Goal: Task Accomplishment & Management: Use online tool/utility

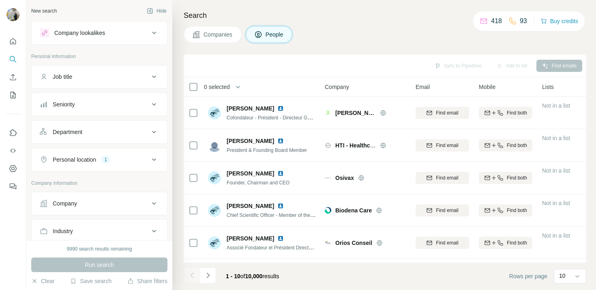
click at [108, 202] on div "Company" at bounding box center [95, 203] width 110 height 8
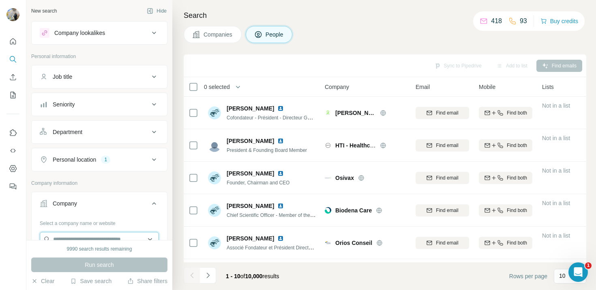
click at [99, 233] on input "text" at bounding box center [99, 239] width 119 height 15
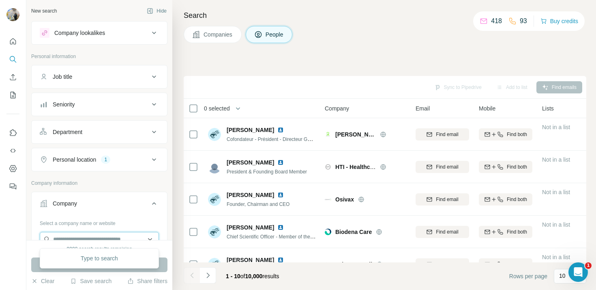
paste input "**********"
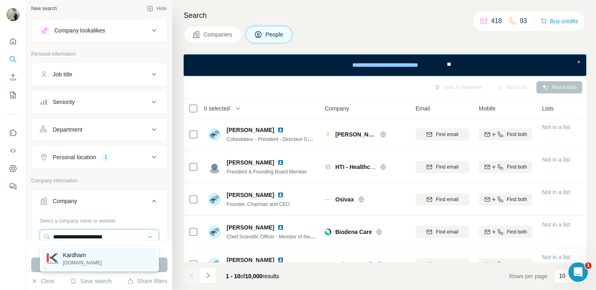
type input "**********"
click at [103, 253] on div "[PERSON_NAME][DOMAIN_NAME]" at bounding box center [99, 258] width 115 height 22
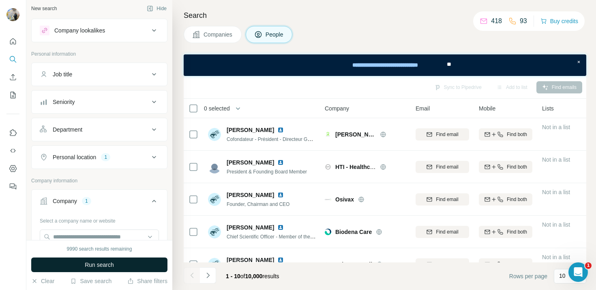
click at [102, 265] on span "Run search" at bounding box center [99, 264] width 29 height 8
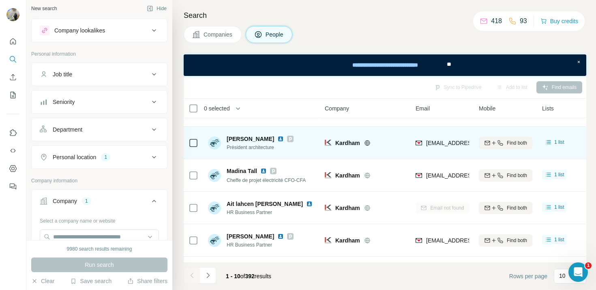
scroll to position [128, 0]
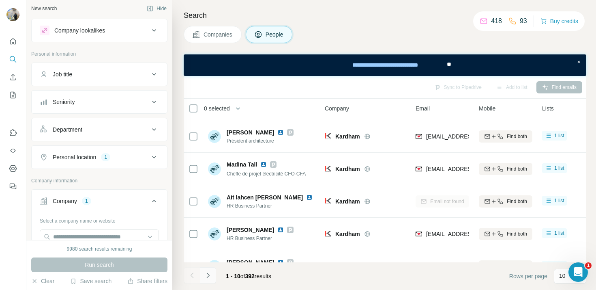
click at [208, 279] on button "Navigate to next page" at bounding box center [208, 275] width 16 height 16
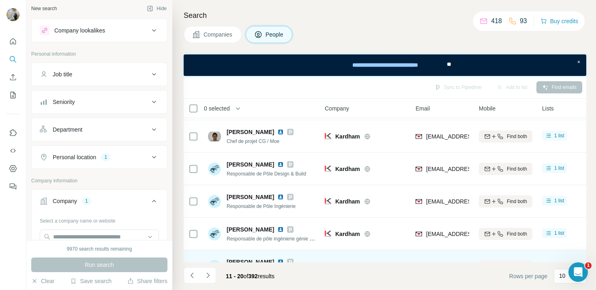
scroll to position [180, 0]
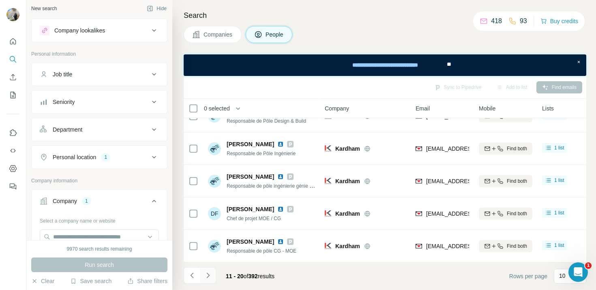
click at [213, 275] on button "Navigate to next page" at bounding box center [208, 275] width 16 height 16
click at [211, 280] on button "Navigate to next page" at bounding box center [208, 275] width 16 height 16
click at [210, 271] on icon "Navigate to next page" at bounding box center [208, 275] width 8 height 8
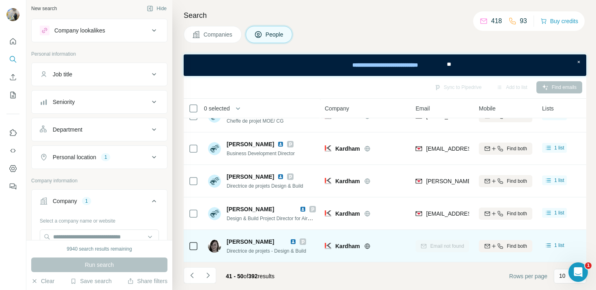
click at [245, 242] on span "[PERSON_NAME]" at bounding box center [250, 241] width 47 height 6
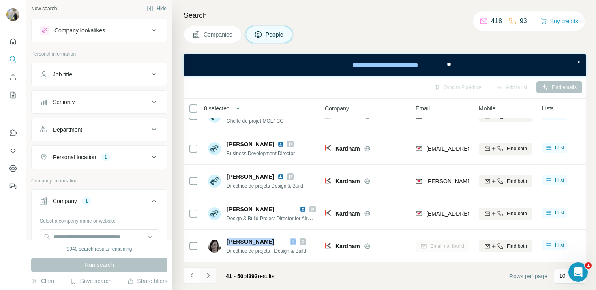
click at [213, 273] on button "Navigate to next page" at bounding box center [208, 275] width 16 height 16
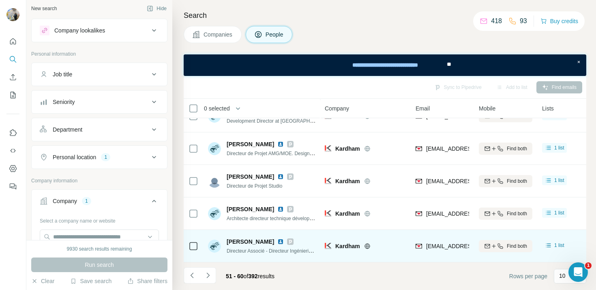
click at [246, 240] on span "[PERSON_NAME]" at bounding box center [250, 241] width 47 height 8
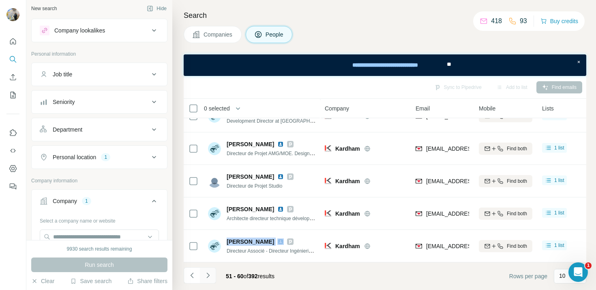
click at [213, 270] on button "Navigate to next page" at bounding box center [208, 275] width 16 height 16
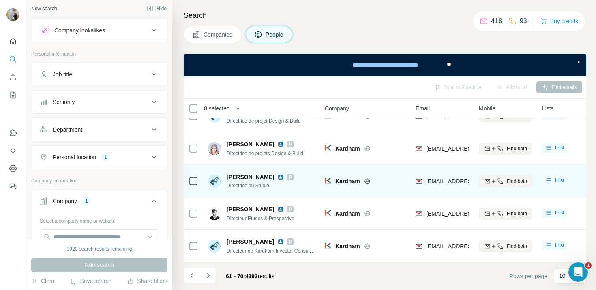
click at [237, 184] on span "Directrice du Studio" at bounding box center [260, 185] width 67 height 7
click at [237, 189] on div "[PERSON_NAME] Directrice du Studio" at bounding box center [262, 181] width 108 height 22
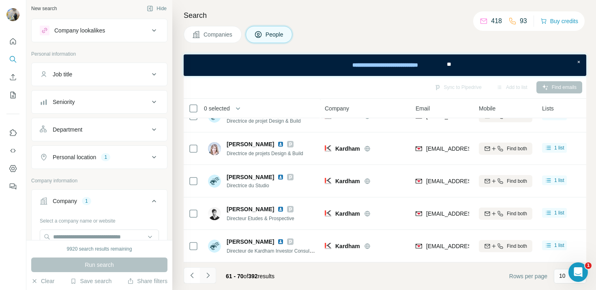
click at [200, 281] on button "Navigate to next page" at bounding box center [208, 275] width 16 height 16
click at [202, 276] on button "Navigate to next page" at bounding box center [208, 275] width 16 height 16
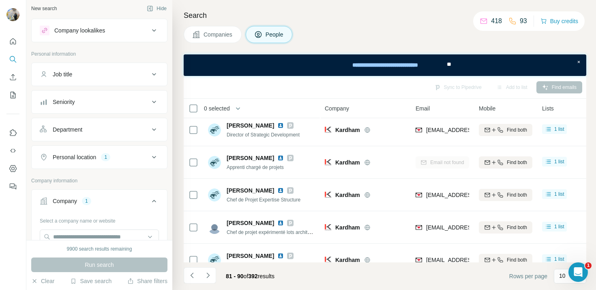
scroll to position [0, 0]
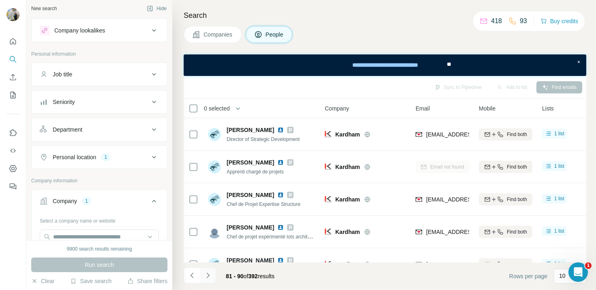
click at [210, 273] on icon "Navigate to next page" at bounding box center [208, 275] width 8 height 8
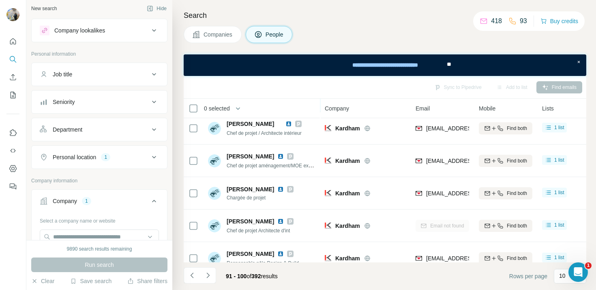
scroll to position [180, 0]
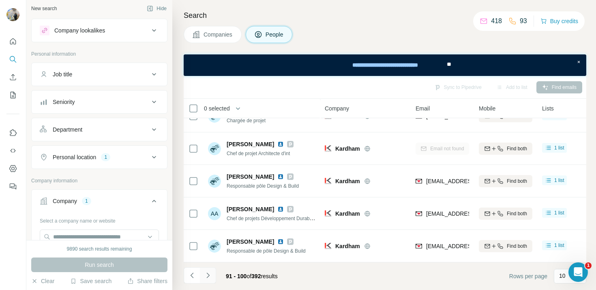
click at [211, 272] on icon "Navigate to next page" at bounding box center [208, 275] width 8 height 8
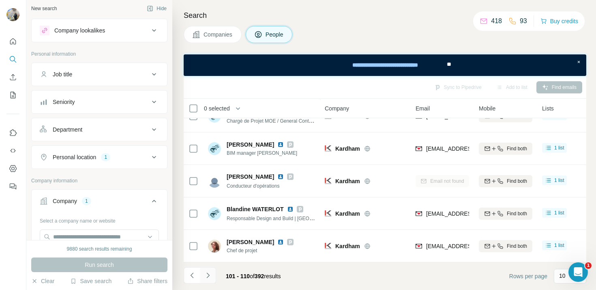
click at [210, 271] on icon "Navigate to next page" at bounding box center [208, 275] width 8 height 8
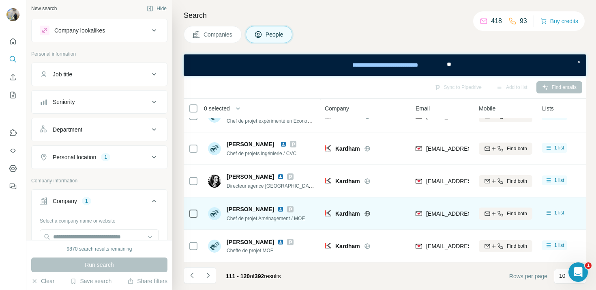
scroll to position [0, 0]
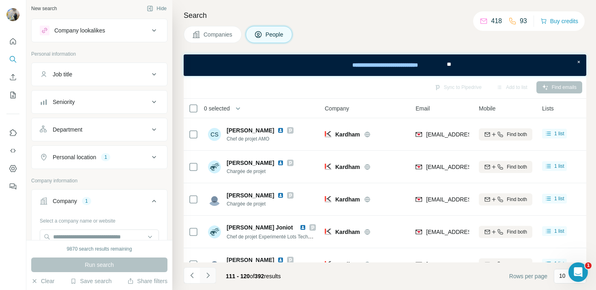
click at [213, 270] on button "Navigate to next page" at bounding box center [208, 275] width 16 height 16
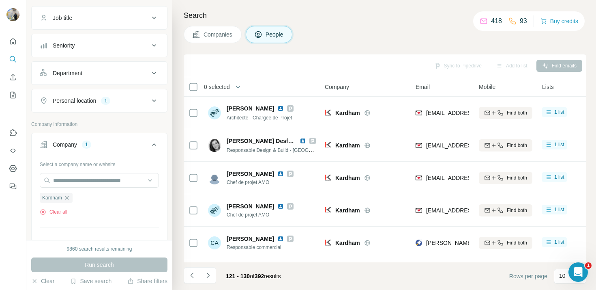
scroll to position [68, 0]
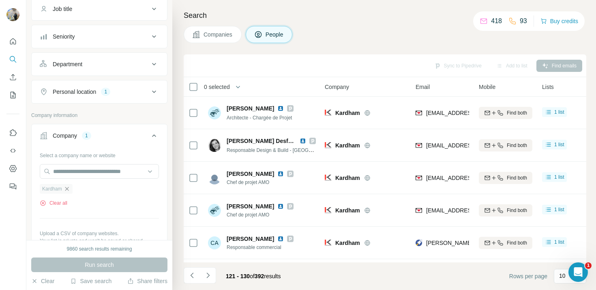
click at [69, 188] on icon "button" at bounding box center [67, 188] width 6 height 6
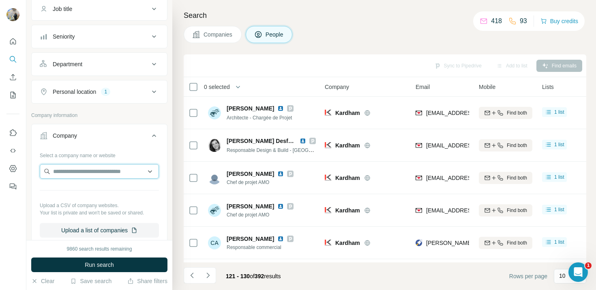
click at [73, 176] on input "text" at bounding box center [99, 171] width 119 height 15
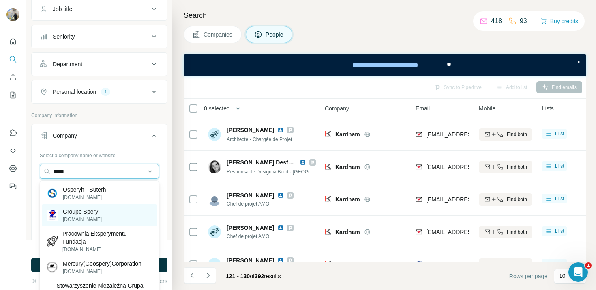
type input "*****"
click at [102, 218] on p "[DOMAIN_NAME]" at bounding box center [82, 218] width 39 height 7
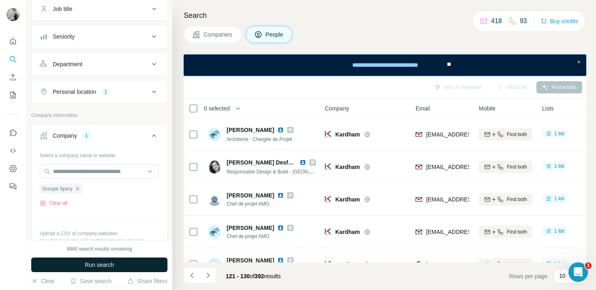
click at [108, 266] on span "Run search" at bounding box center [99, 264] width 29 height 8
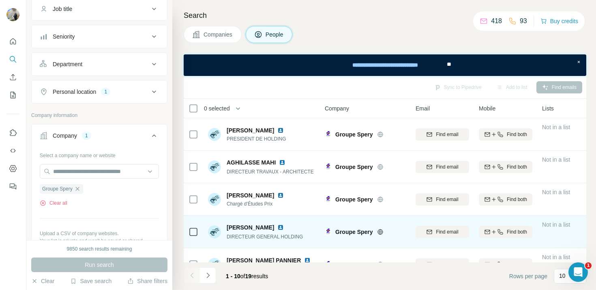
scroll to position [180, 0]
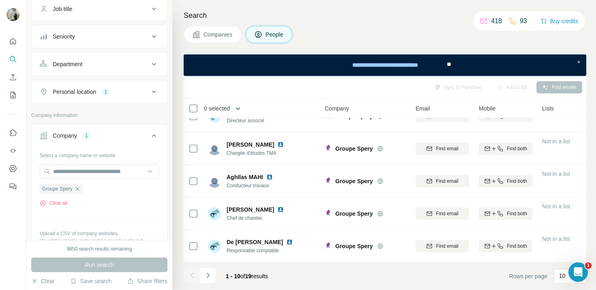
click at [246, 110] on button "button" at bounding box center [238, 108] width 16 height 16
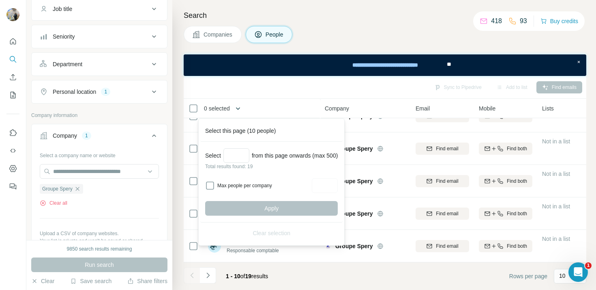
click at [246, 110] on button "button" at bounding box center [238, 108] width 16 height 16
click at [248, 91] on div "Sync to Pipedrive Add to list Find emails" at bounding box center [385, 87] width 395 height 14
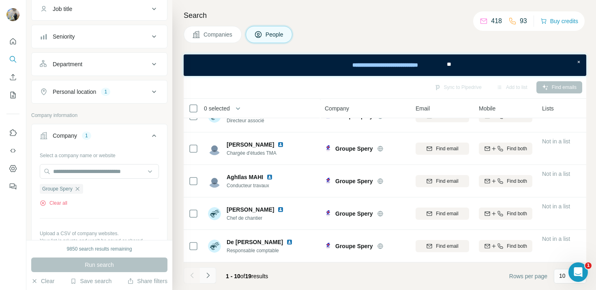
click at [213, 273] on button "Navigate to next page" at bounding box center [208, 275] width 16 height 16
click at [212, 272] on div at bounding box center [208, 275] width 16 height 16
click at [193, 278] on icon "Navigate to previous page" at bounding box center [192, 275] width 8 height 8
click at [206, 279] on button "Navigate to next page" at bounding box center [208, 275] width 16 height 16
click at [192, 279] on button "Navigate to previous page" at bounding box center [192, 275] width 16 height 16
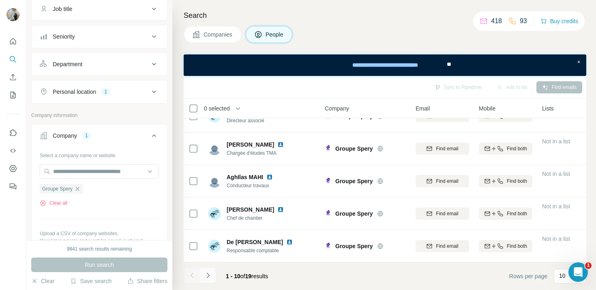
click at [208, 279] on button "Navigate to next page" at bounding box center [208, 275] width 16 height 16
click at [186, 278] on button "Navigate to previous page" at bounding box center [192, 275] width 16 height 16
click at [201, 278] on button "Navigate to next page" at bounding box center [208, 275] width 16 height 16
click at [202, 273] on div at bounding box center [208, 275] width 16 height 16
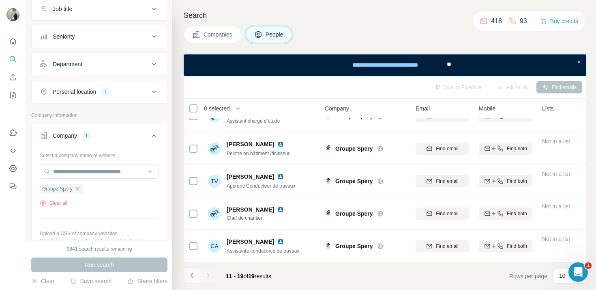
click at [195, 274] on icon "Navigate to previous page" at bounding box center [192, 275] width 8 height 8
click at [210, 276] on icon "Navigate to next page" at bounding box center [208, 275] width 8 height 8
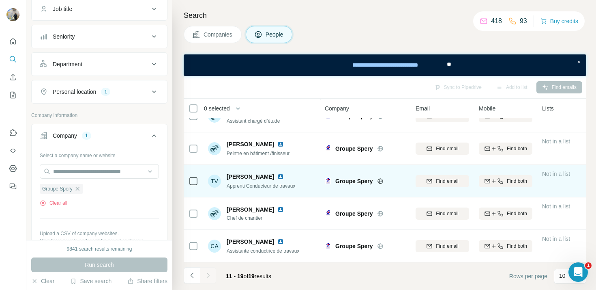
scroll to position [0, 0]
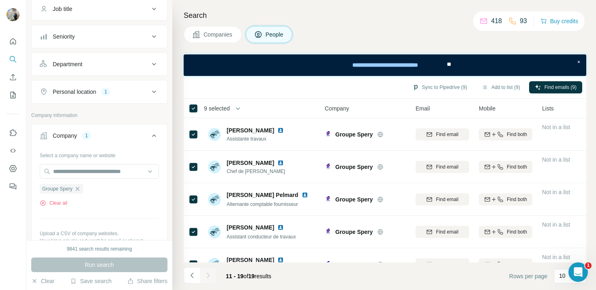
click at [230, 105] on span "9 selected" at bounding box center [217, 108] width 26 height 8
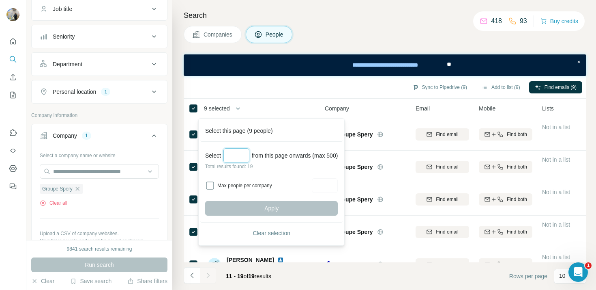
click at [233, 156] on input "Select a number (up to 500)" at bounding box center [236, 155] width 26 height 15
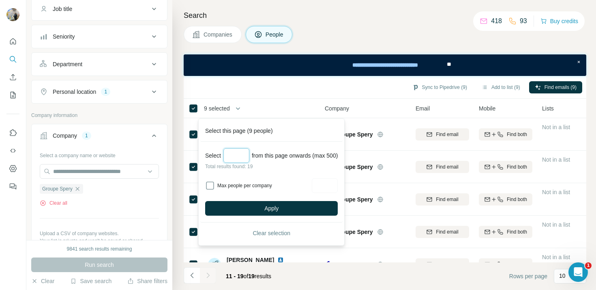
type input "**"
click at [223, 188] on label "Max people per company" at bounding box center [263, 185] width 92 height 7
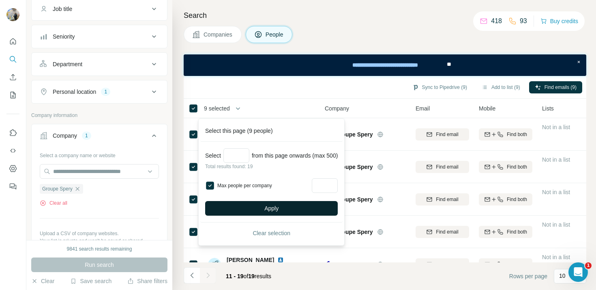
click at [236, 208] on button "Apply" at bounding box center [271, 208] width 133 height 15
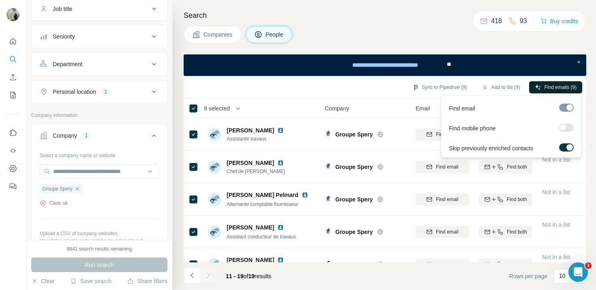
click at [541, 85] on button "Find emails (9)" at bounding box center [555, 87] width 53 height 12
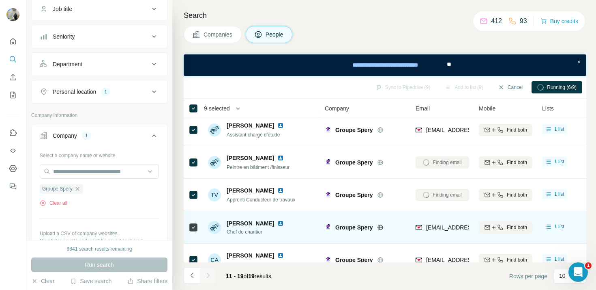
scroll to position [141, 0]
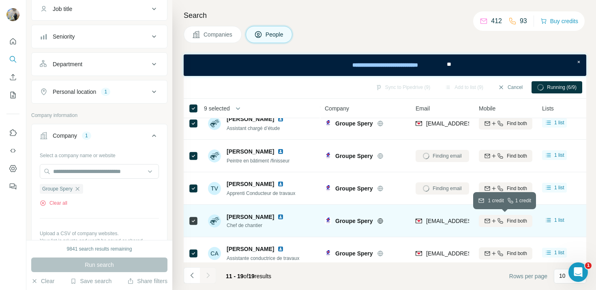
click at [504, 222] on div "Find both" at bounding box center [506, 220] width 54 height 7
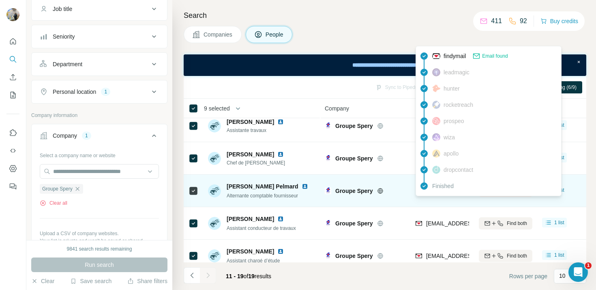
scroll to position [0, 0]
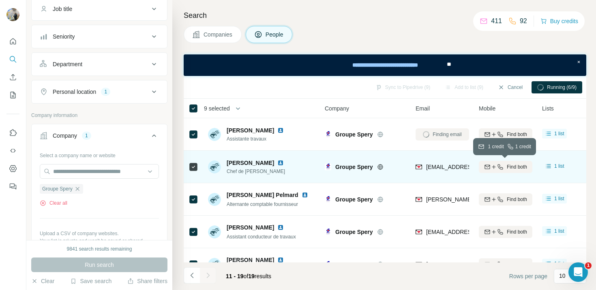
click at [502, 167] on icon "button" at bounding box center [500, 166] width 5 height 5
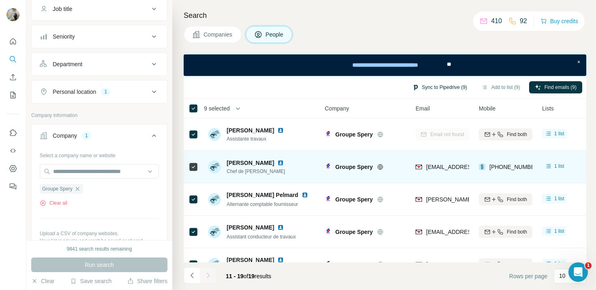
click at [425, 87] on button "Sync to Pipedrive (9)" at bounding box center [440, 87] width 66 height 12
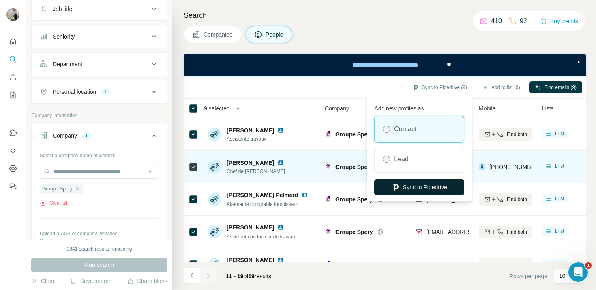
click at [411, 185] on button "Sync to Pipedrive" at bounding box center [419, 187] width 90 height 16
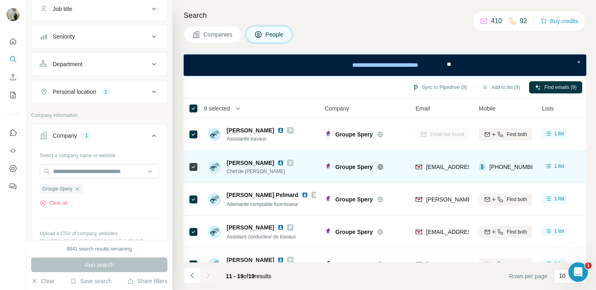
click at [79, 189] on icon "button" at bounding box center [77, 189] width 4 height 4
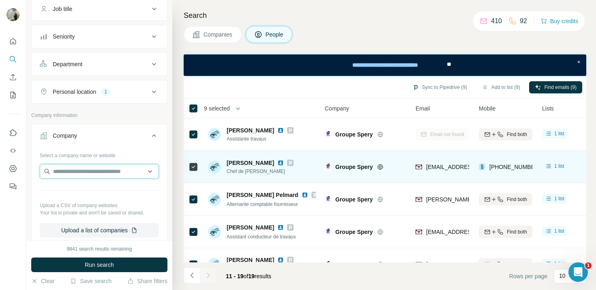
click at [79, 172] on input "text" at bounding box center [99, 171] width 119 height 15
paste input "**********"
type input "**********"
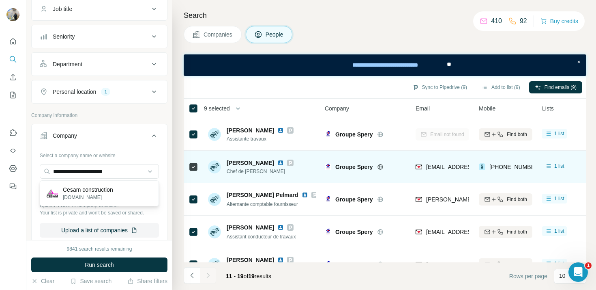
click at [82, 190] on p "Cesam construction" at bounding box center [88, 189] width 50 height 8
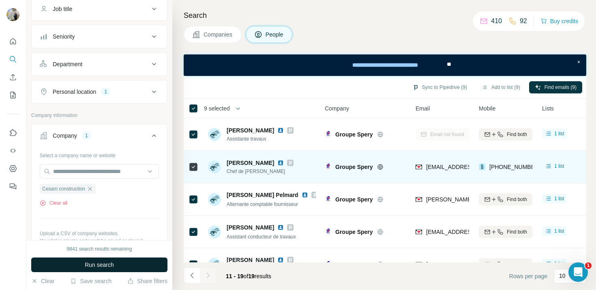
click at [101, 264] on span "Run search" at bounding box center [99, 264] width 29 height 8
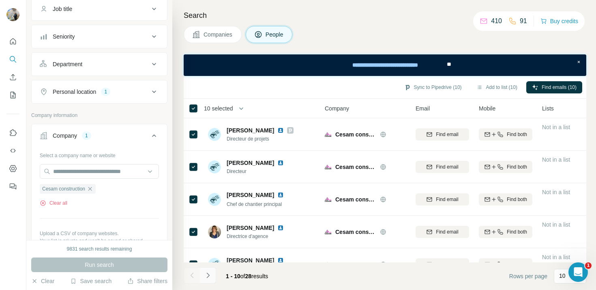
click at [208, 283] on button "Navigate to next page" at bounding box center [208, 275] width 16 height 16
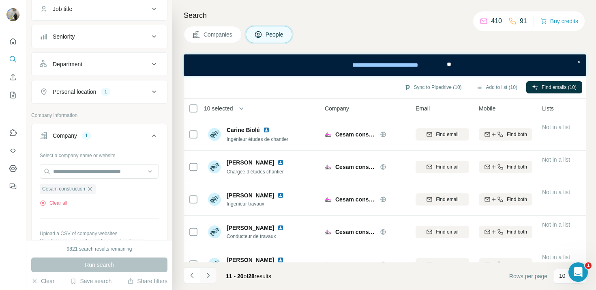
click at [208, 281] on button "Navigate to next page" at bounding box center [208, 275] width 16 height 16
click at [193, 276] on icon "Navigate to previous page" at bounding box center [192, 275] width 8 height 8
click at [193, 276] on div at bounding box center [192, 275] width 16 height 16
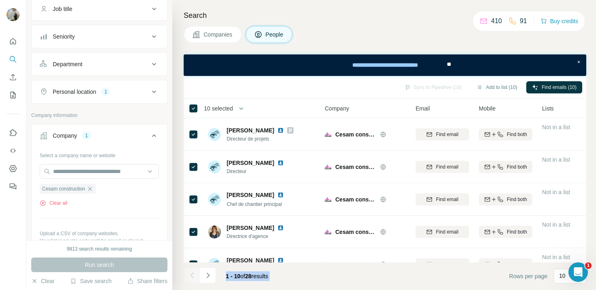
click at [241, 108] on icon "button" at bounding box center [241, 108] width 8 height 8
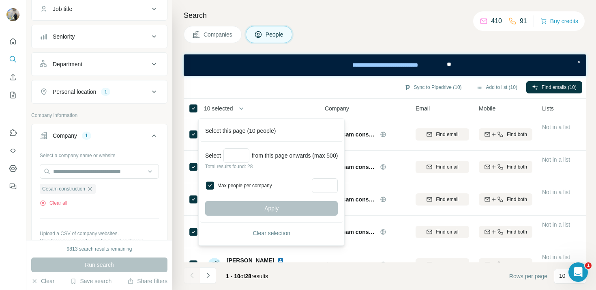
click at [216, 179] on div "Max people per company" at bounding box center [271, 185] width 133 height 15
click at [229, 155] on input "Select a number (up to 500)" at bounding box center [236, 155] width 26 height 15
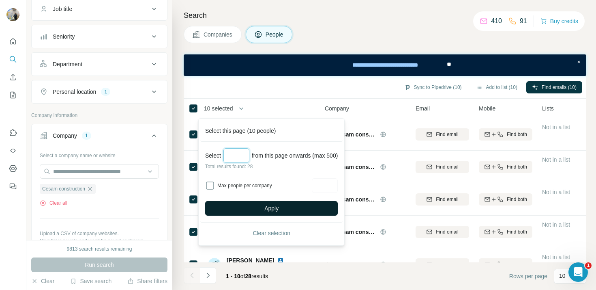
type input "**"
click at [244, 205] on button "Apply" at bounding box center [271, 208] width 133 height 15
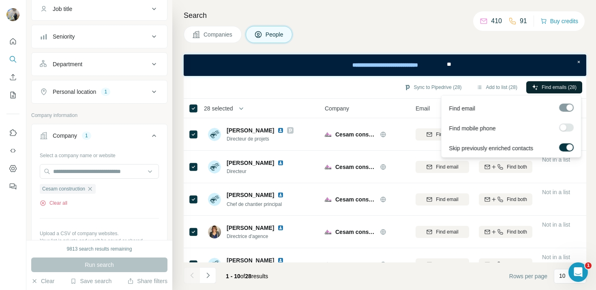
click at [556, 91] on button "Find emails (28)" at bounding box center [554, 87] width 56 height 12
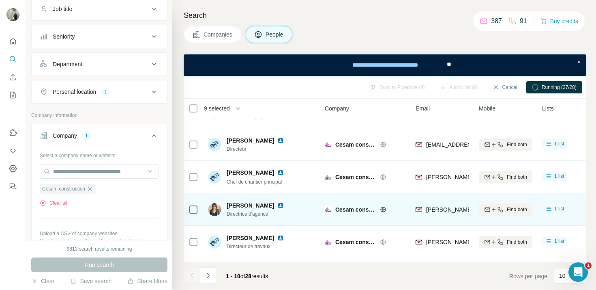
scroll to position [53, 0]
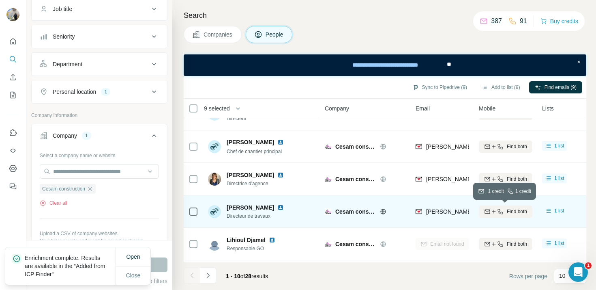
click at [503, 215] on div "Find both" at bounding box center [506, 211] width 54 height 7
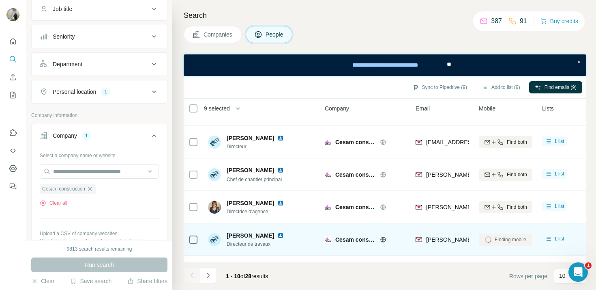
scroll to position [24, 0]
click at [205, 277] on icon "Navigate to next page" at bounding box center [208, 275] width 8 height 8
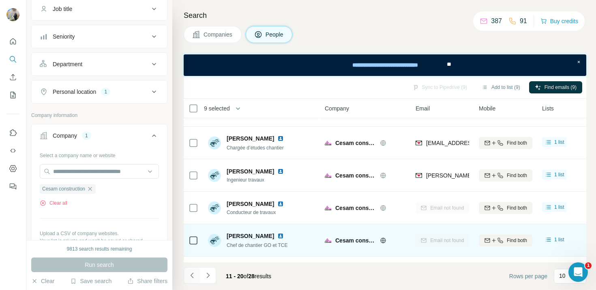
click at [198, 277] on button "Navigate to previous page" at bounding box center [192, 275] width 16 height 16
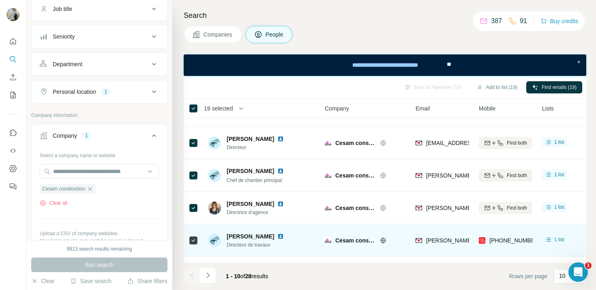
click at [233, 110] on span "19 selected" at bounding box center [218, 108] width 29 height 8
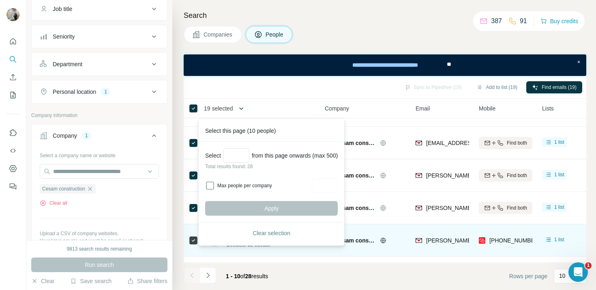
click at [238, 109] on button "button" at bounding box center [241, 108] width 16 height 16
click at [234, 146] on div "Select from this page onwards (max 500) Total results found: 28 Max people per …" at bounding box center [271, 182] width 142 height 81
click at [234, 150] on input "Select a number (up to 500)" at bounding box center [236, 155] width 26 height 15
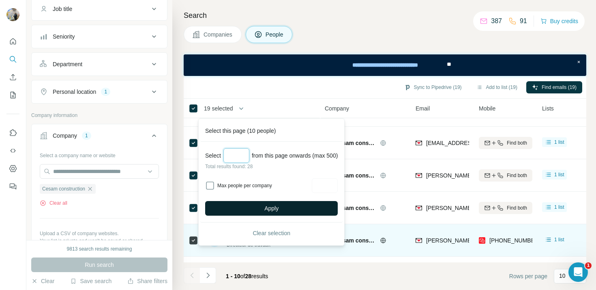
type input "**"
click at [300, 202] on button "Apply" at bounding box center [271, 208] width 133 height 15
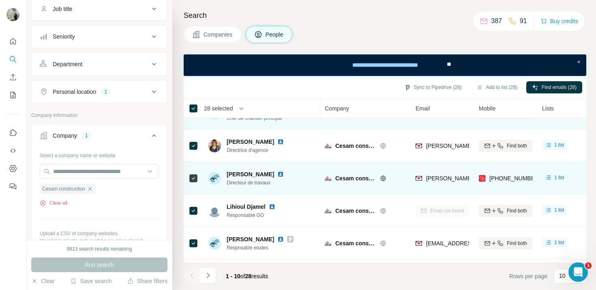
scroll to position [87, 0]
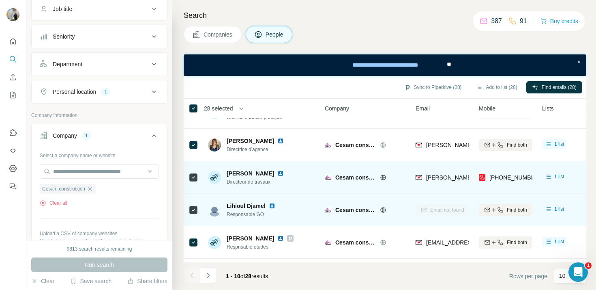
click at [199, 208] on td at bounding box center [193, 209] width 19 height 32
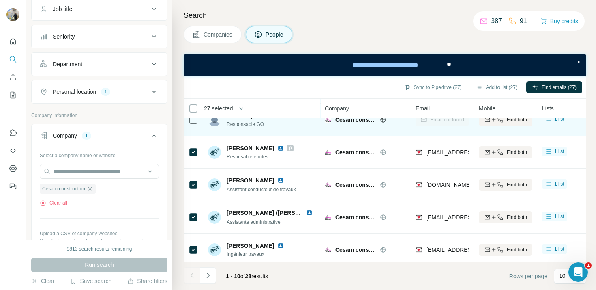
scroll to position [180, 0]
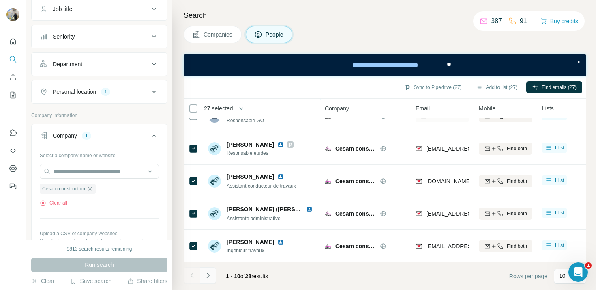
click at [207, 273] on icon "Navigate to next page" at bounding box center [208, 275] width 8 height 8
click at [212, 273] on icon "Navigate to next page" at bounding box center [208, 275] width 8 height 8
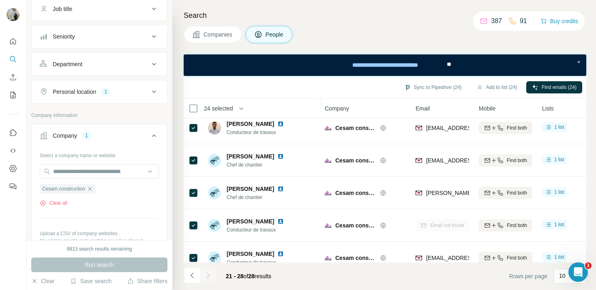
scroll to position [116, 0]
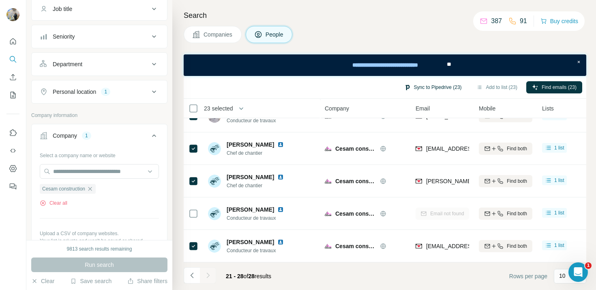
click at [430, 88] on button "Sync to Pipedrive (23)" at bounding box center [433, 87] width 69 height 12
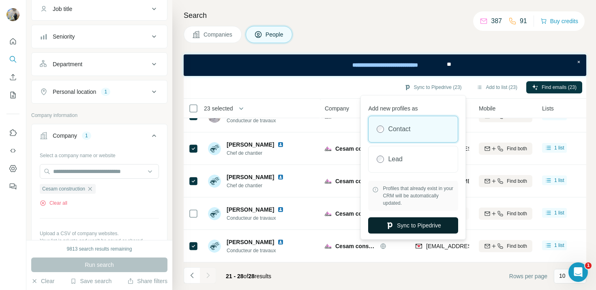
click at [422, 229] on button "Sync to Pipedrive" at bounding box center [413, 225] width 90 height 16
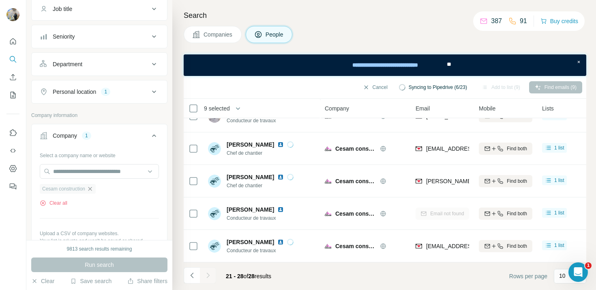
click at [92, 189] on icon "button" at bounding box center [90, 188] width 6 height 6
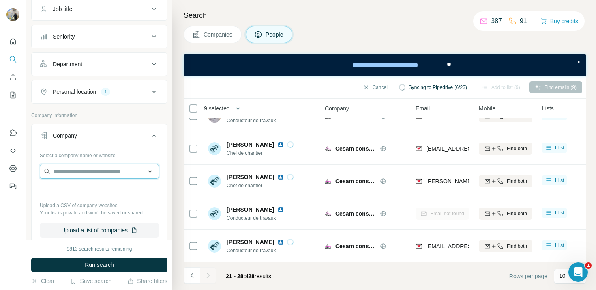
click at [92, 173] on input "text" at bounding box center [99, 171] width 119 height 15
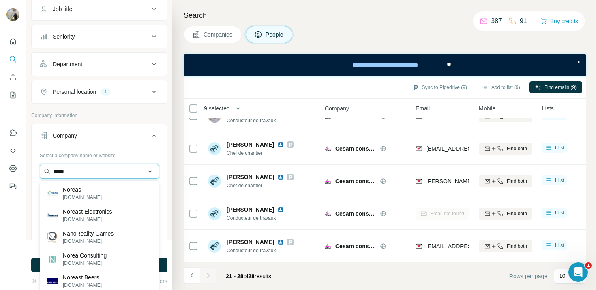
click at [84, 170] on input "*****" at bounding box center [99, 171] width 119 height 15
paste input "**********"
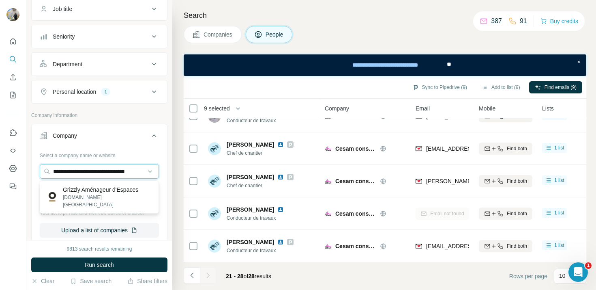
type input "**********"
click at [89, 187] on p "Grizzly Aménageur d'Espaces" at bounding box center [107, 189] width 89 height 8
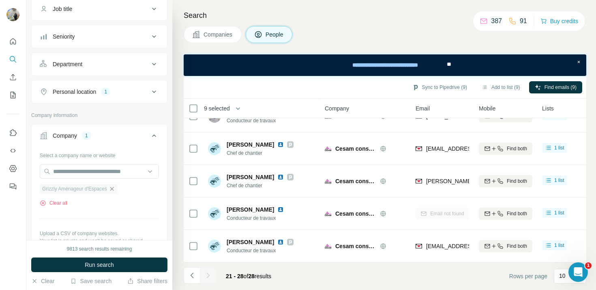
click at [115, 188] on icon "button" at bounding box center [112, 188] width 6 height 6
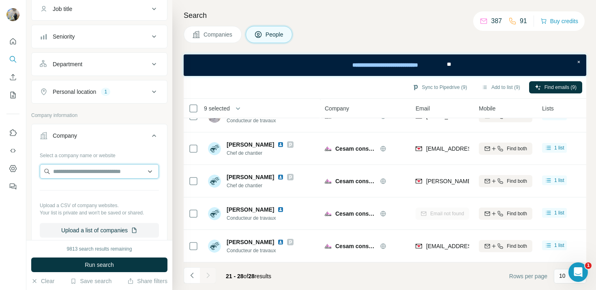
click at [112, 174] on input "text" at bounding box center [99, 171] width 119 height 15
paste input "**********"
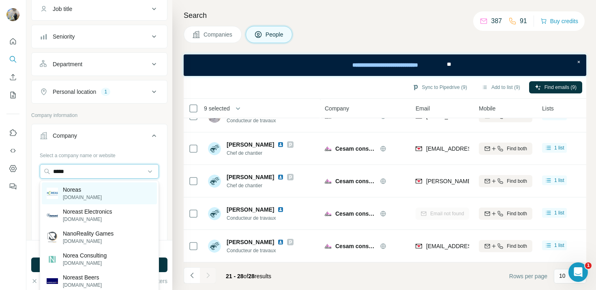
paste input "**********"
type input "**********"
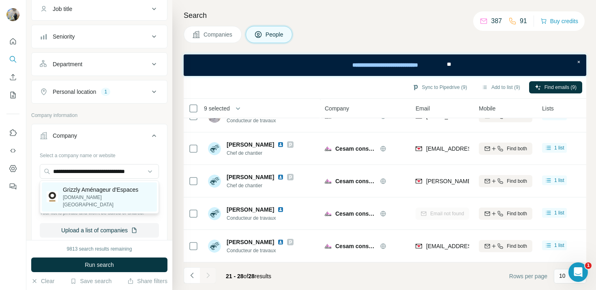
click at [105, 193] on p "[DOMAIN_NAME][GEOGRAPHIC_DATA]" at bounding box center [107, 200] width 89 height 15
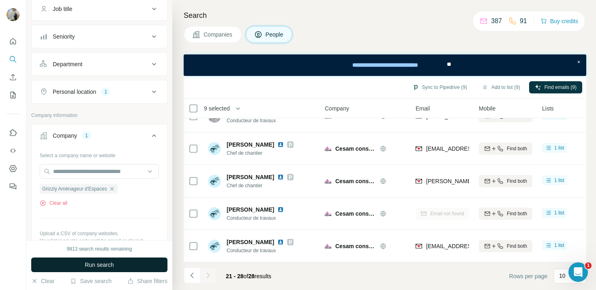
click at [106, 260] on button "Run search" at bounding box center [99, 264] width 136 height 15
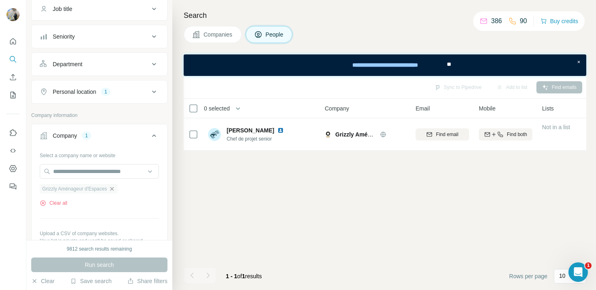
click at [112, 188] on icon "button" at bounding box center [112, 188] width 6 height 6
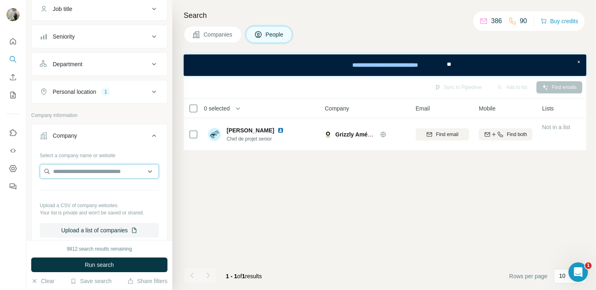
click at [105, 175] on input "text" at bounding box center [99, 171] width 119 height 15
click at [83, 170] on input "**********" at bounding box center [99, 171] width 119 height 15
type input "*****"
paste input "**********"
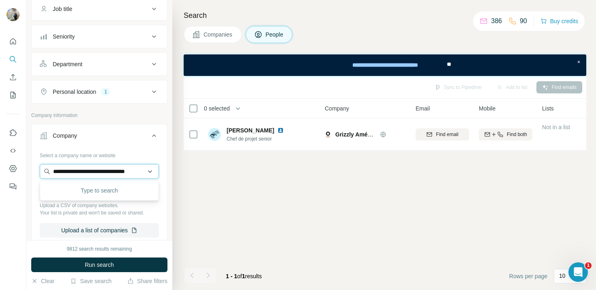
scroll to position [0, 3]
type input "**********"
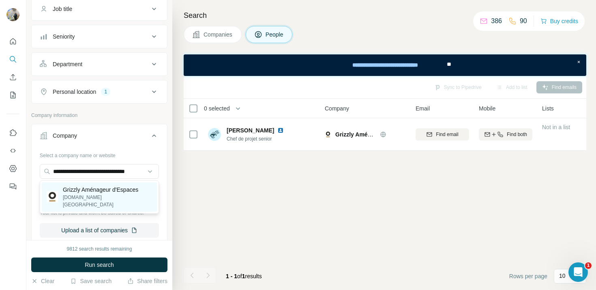
click at [110, 185] on p "Grizzly Aménageur d'Espaces" at bounding box center [107, 189] width 89 height 8
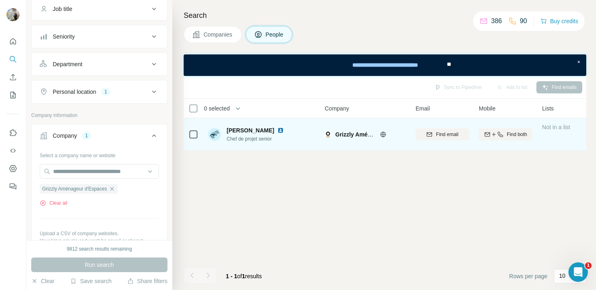
click at [384, 131] on icon at bounding box center [383, 134] width 6 height 6
click at [243, 129] on span "[PERSON_NAME]" at bounding box center [250, 130] width 47 height 8
click at [243, 130] on span "[PERSON_NAME]" at bounding box center [250, 130] width 47 height 8
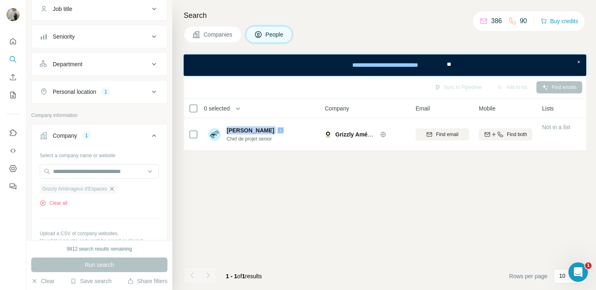
click at [115, 188] on icon "button" at bounding box center [112, 188] width 6 height 6
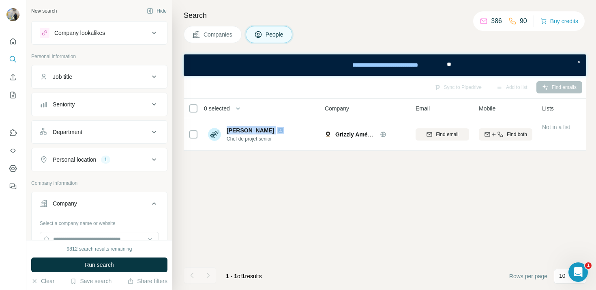
click at [101, 163] on button "Personal location 1" at bounding box center [99, 159] width 135 height 19
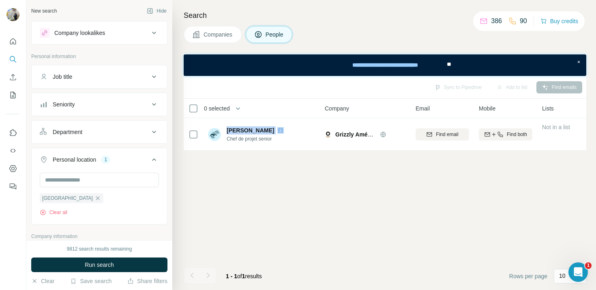
click at [101, 163] on div "Personal location 1" at bounding box center [95, 159] width 110 height 8
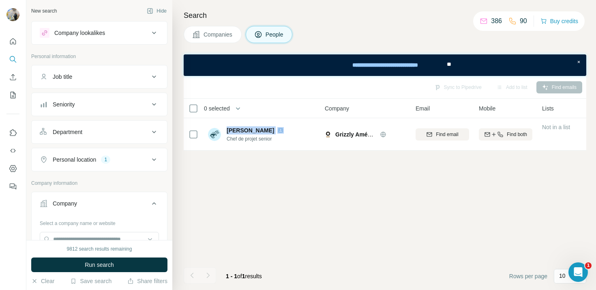
click at [81, 209] on button "Company" at bounding box center [99, 204] width 135 height 23
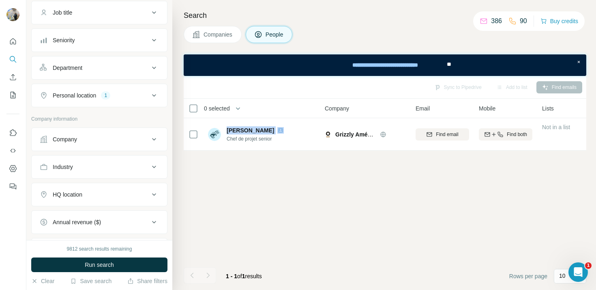
scroll to position [67, 0]
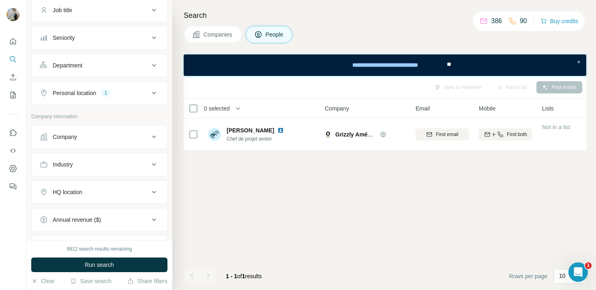
click at [85, 148] on ul "Company Industry HQ location Annual revenue ($) Employees (size) Technologies K…" at bounding box center [99, 219] width 136 height 189
click at [84, 144] on button "Company" at bounding box center [99, 136] width 135 height 19
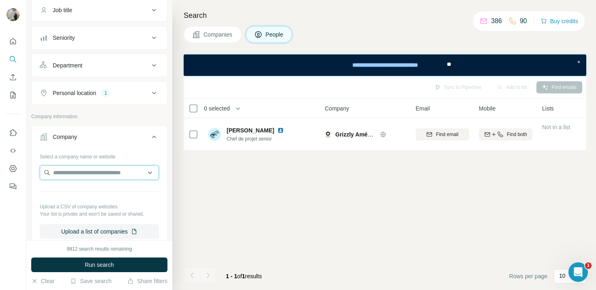
click at [84, 165] on input "text" at bounding box center [99, 172] width 119 height 15
paste input "**********"
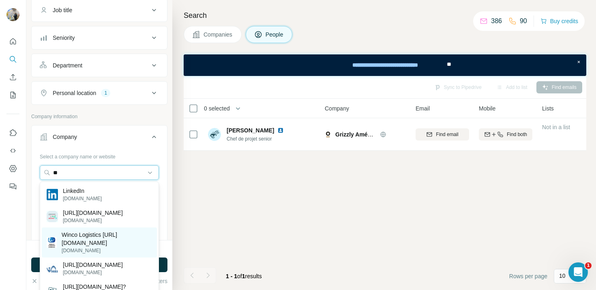
scroll to position [0, 0]
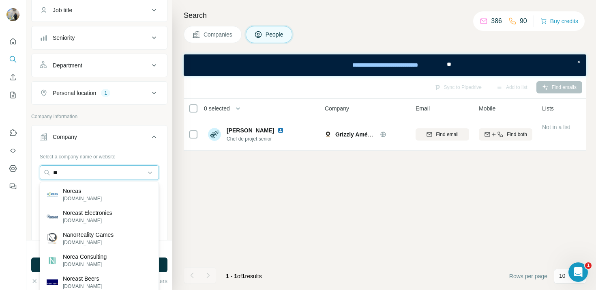
type input "*"
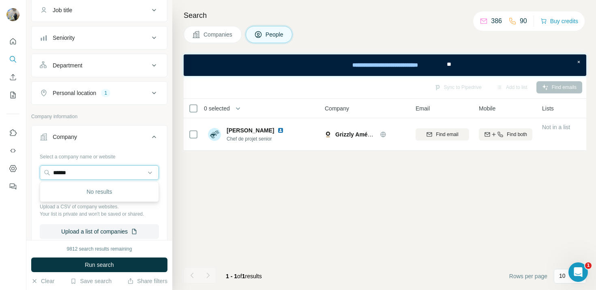
type input "*****"
paste input "*****"
type input "*****"
paste input "**********"
type input "**********"
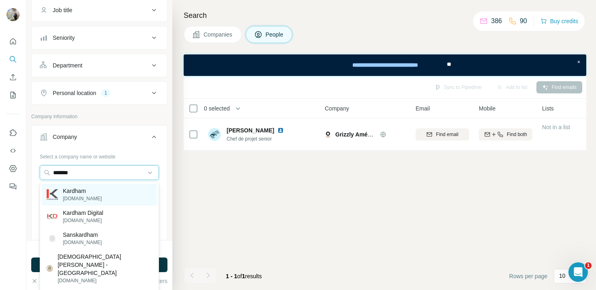
type input "*******"
click at [103, 191] on div "[PERSON_NAME][DOMAIN_NAME]" at bounding box center [99, 194] width 115 height 22
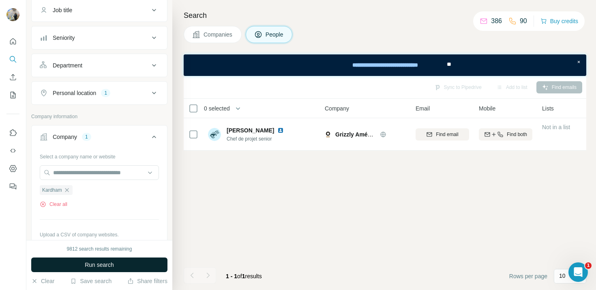
click at [103, 262] on span "Run search" at bounding box center [99, 264] width 29 height 8
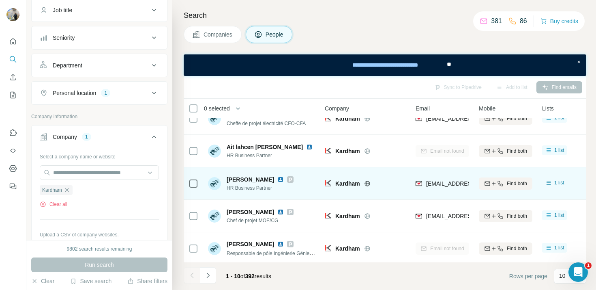
scroll to position [180, 0]
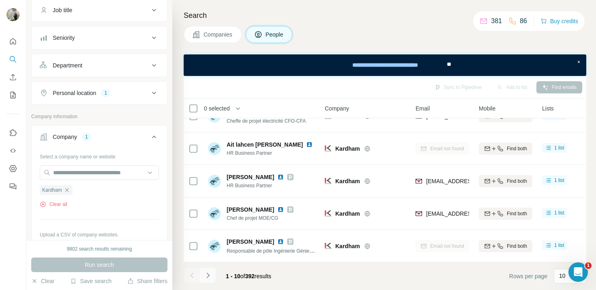
click at [211, 270] on button "Navigate to next page" at bounding box center [208, 275] width 16 height 16
click at [210, 274] on icon "Navigate to next page" at bounding box center [208, 275] width 8 height 8
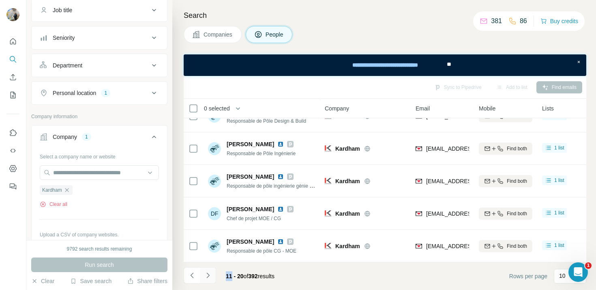
click at [210, 274] on div at bounding box center [208, 275] width 16 height 16
click at [210, 274] on icon "Navigate to next page" at bounding box center [208, 275] width 8 height 8
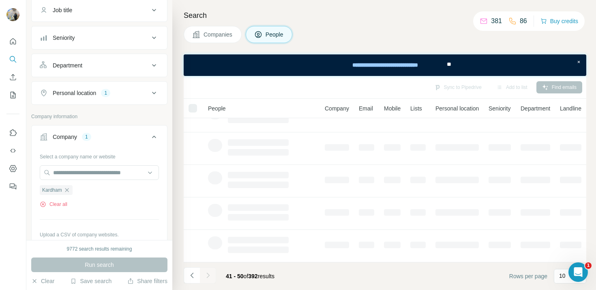
click at [210, 274] on div at bounding box center [208, 275] width 16 height 16
click at [210, 274] on icon "Navigate to next page" at bounding box center [208, 275] width 8 height 8
click at [210, 274] on div at bounding box center [208, 275] width 16 height 16
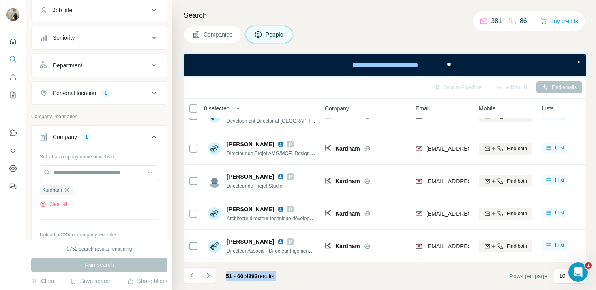
click at [210, 274] on icon "Navigate to next page" at bounding box center [208, 275] width 8 height 8
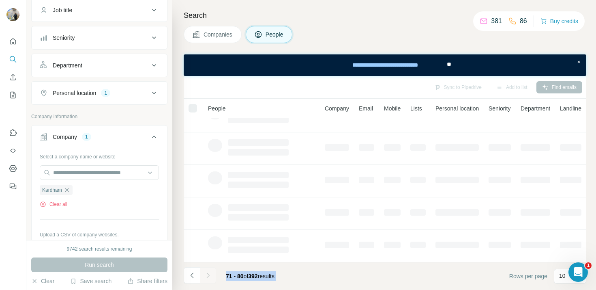
click at [210, 274] on div at bounding box center [208, 275] width 16 height 16
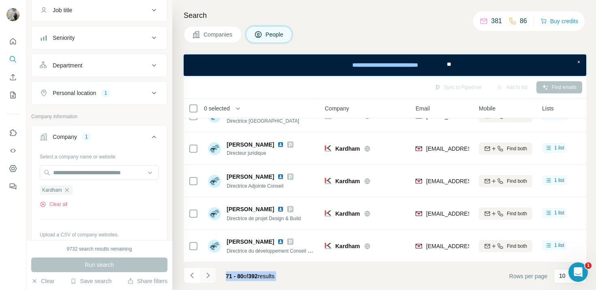
click at [210, 274] on icon "Navigate to next page" at bounding box center [208, 275] width 8 height 8
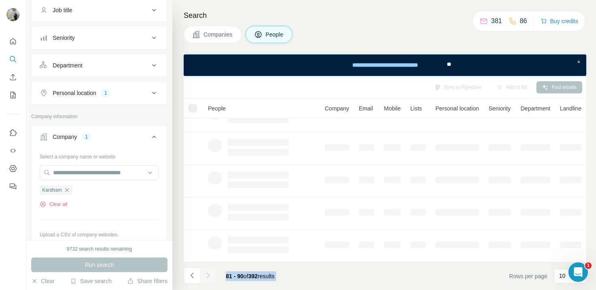
click at [210, 274] on icon "Navigate to next page" at bounding box center [208, 275] width 8 height 8
click at [210, 274] on div at bounding box center [208, 275] width 16 height 16
click at [210, 274] on icon "Navigate to next page" at bounding box center [208, 275] width 8 height 8
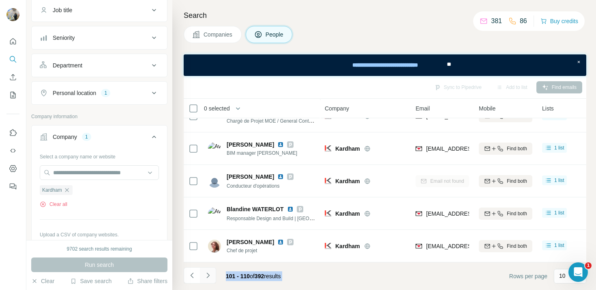
click at [210, 274] on icon "Navigate to next page" at bounding box center [208, 275] width 8 height 8
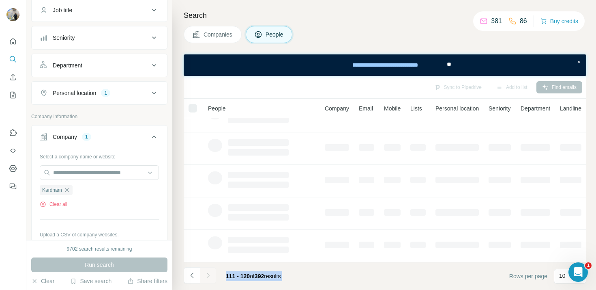
click at [210, 274] on div at bounding box center [208, 275] width 16 height 16
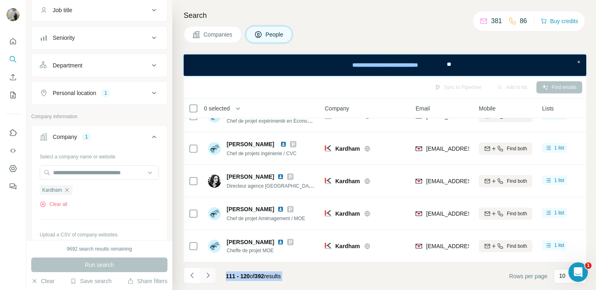
click at [210, 274] on icon "Navigate to next page" at bounding box center [208, 275] width 8 height 8
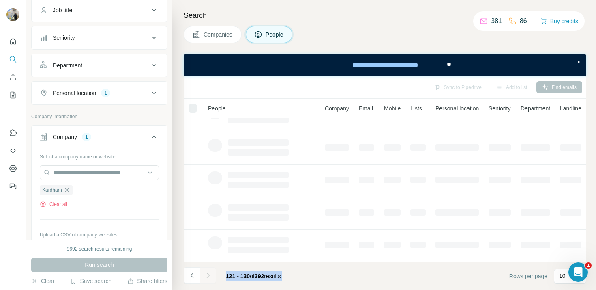
click at [210, 274] on div at bounding box center [208, 275] width 16 height 16
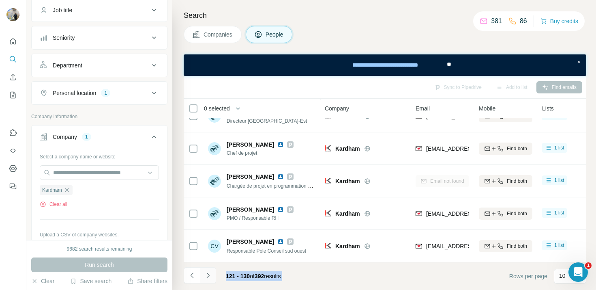
click at [210, 274] on icon "Navigate to next page" at bounding box center [208, 275] width 8 height 8
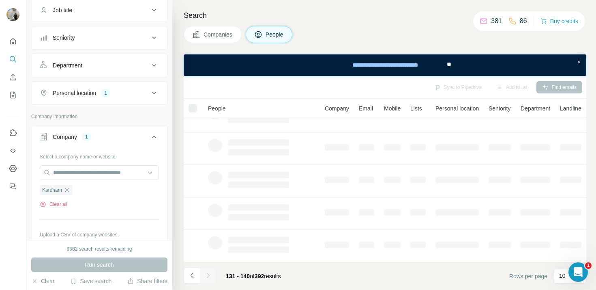
click at [209, 273] on div at bounding box center [208, 275] width 16 height 16
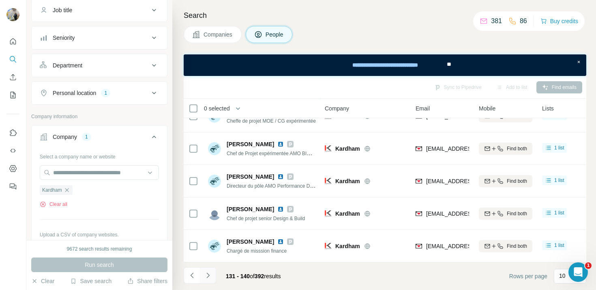
click at [209, 273] on icon "Navigate to next page" at bounding box center [208, 275] width 8 height 8
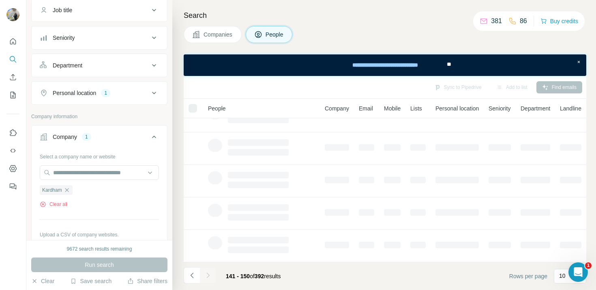
click at [209, 273] on icon "Navigate to next page" at bounding box center [208, 275] width 8 height 8
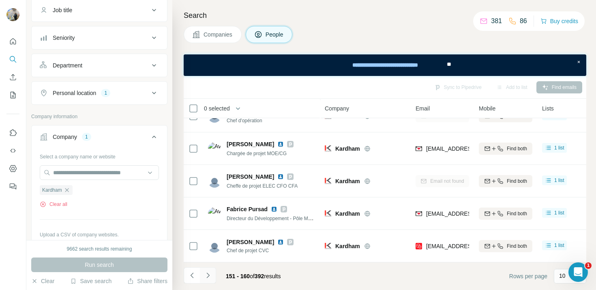
click at [207, 275] on icon "Navigate to next page" at bounding box center [208, 275] width 8 height 8
